Goal: Transaction & Acquisition: Book appointment/travel/reservation

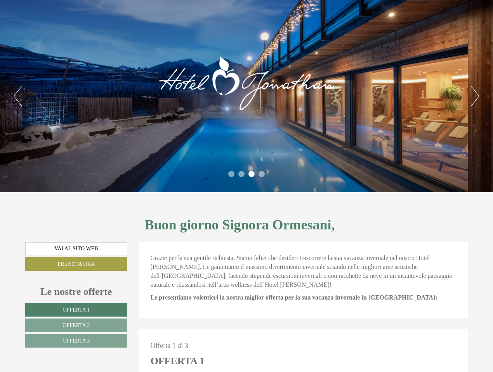
click at [246, 186] on div "Previous Next 1 2 3 4" at bounding box center [246, 96] width 493 height 192
click at [17, 96] on button "Previous" at bounding box center [18, 96] width 8 height 19
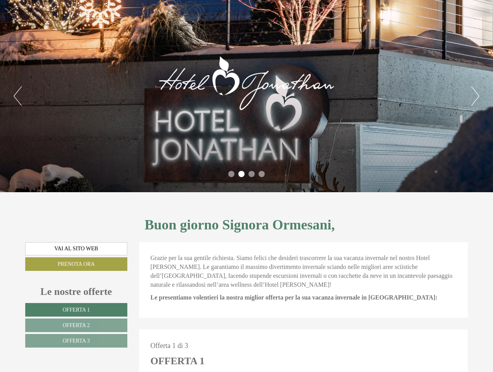
click at [475, 96] on button "Next" at bounding box center [475, 96] width 8 height 19
click at [231, 174] on li "1" at bounding box center [231, 174] width 6 height 6
click at [241, 174] on li "2" at bounding box center [241, 174] width 6 height 6
click at [251, 174] on li "3" at bounding box center [251, 174] width 6 height 6
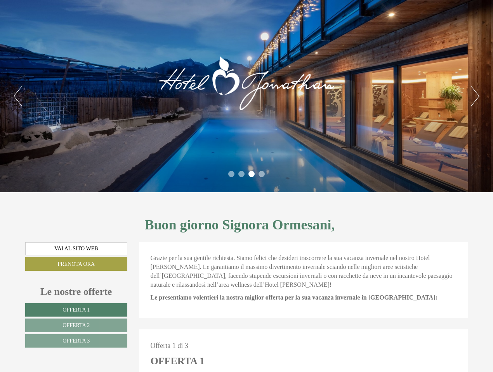
click at [261, 174] on li "4" at bounding box center [261, 174] width 6 height 6
click at [76, 310] on span "Offerta 1" at bounding box center [75, 310] width 27 height 6
